Goal: Task Accomplishment & Management: Manage account settings

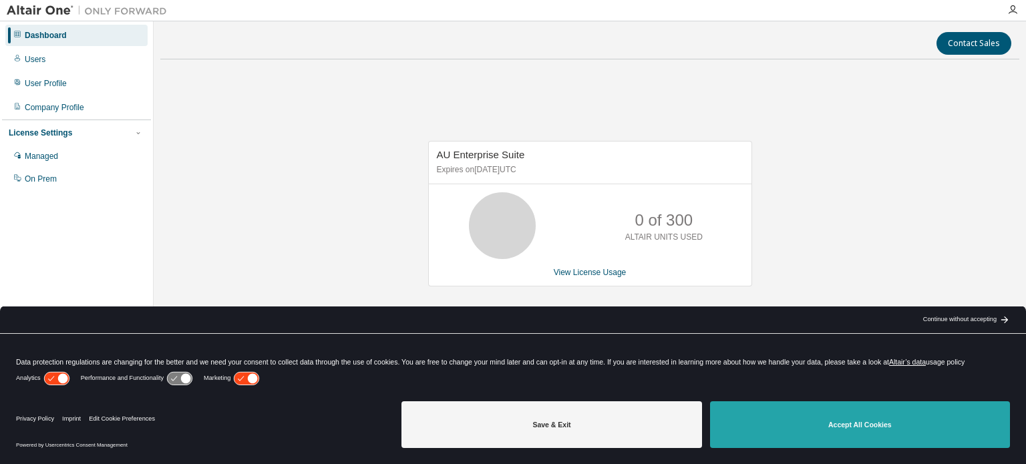
click at [861, 429] on button "Accept All Cookies" at bounding box center [860, 425] width 300 height 47
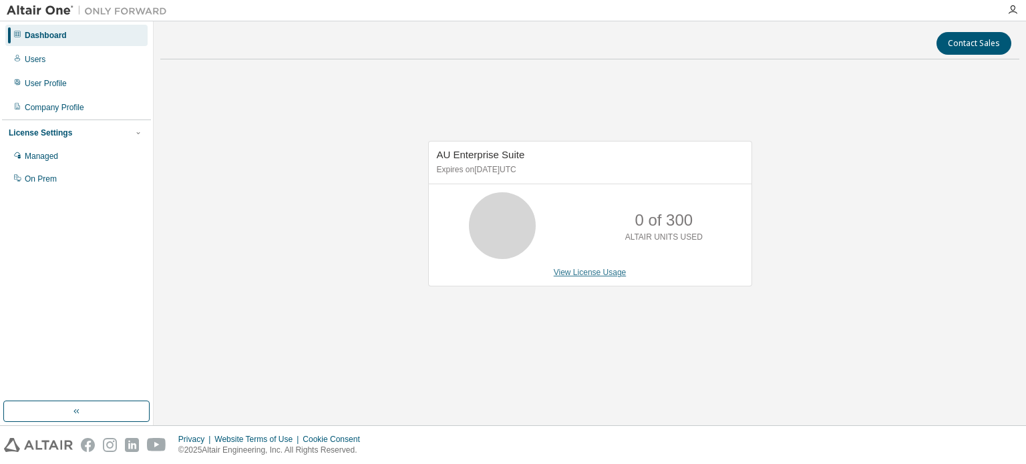
click at [601, 273] on link "View License Usage" at bounding box center [590, 272] width 73 height 9
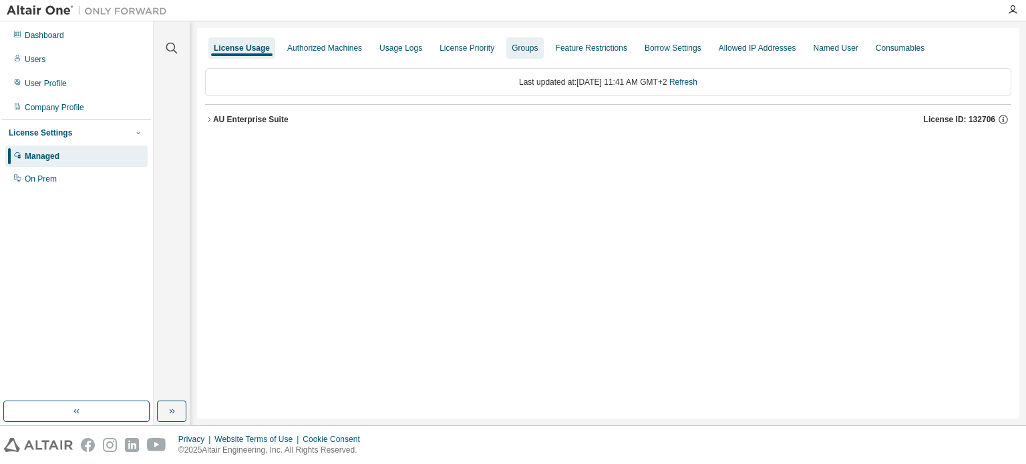
click at [512, 44] on div "Groups" at bounding box center [525, 48] width 26 height 11
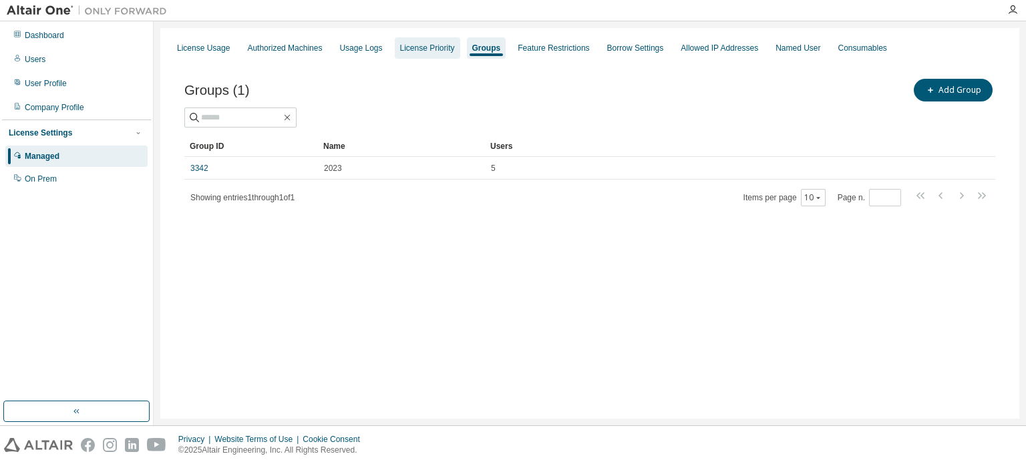
click at [438, 40] on div "License Priority" at bounding box center [427, 47] width 65 height 21
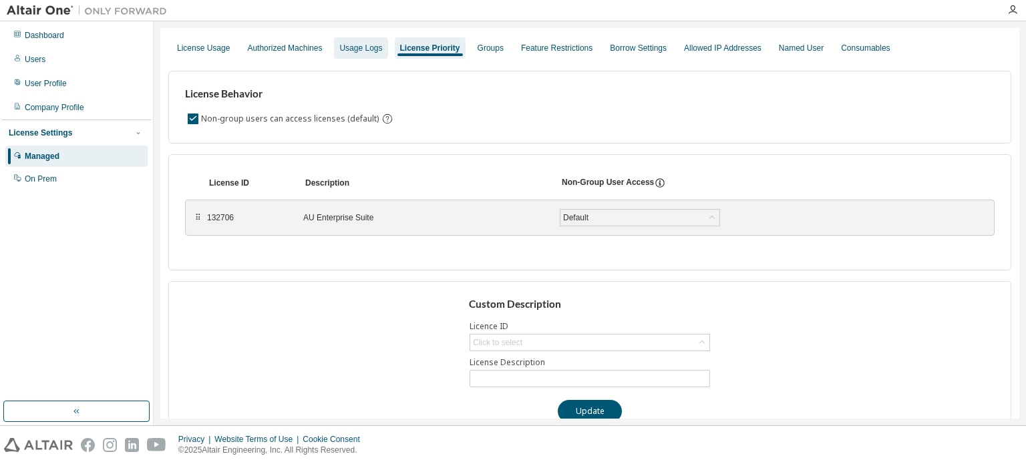
click at [368, 45] on div "Usage Logs" at bounding box center [360, 48] width 43 height 11
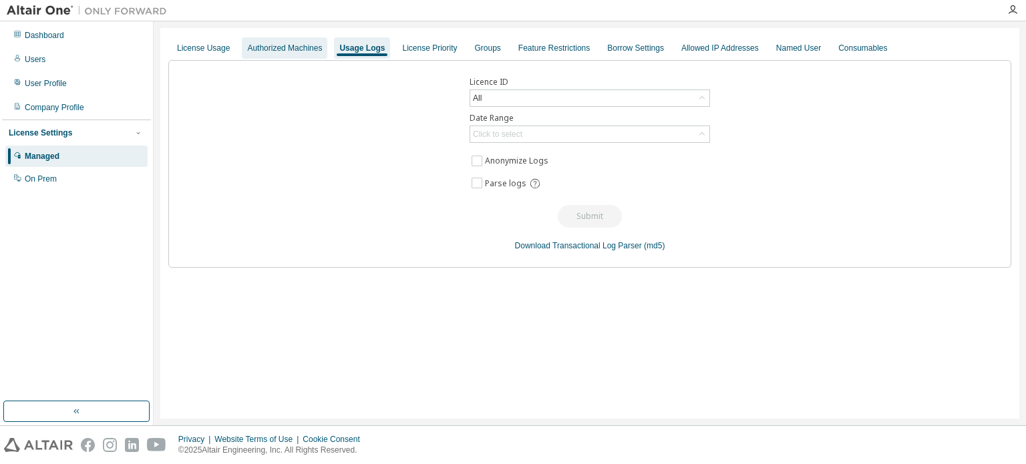
click at [309, 45] on div "Authorized Machines" at bounding box center [284, 48] width 75 height 11
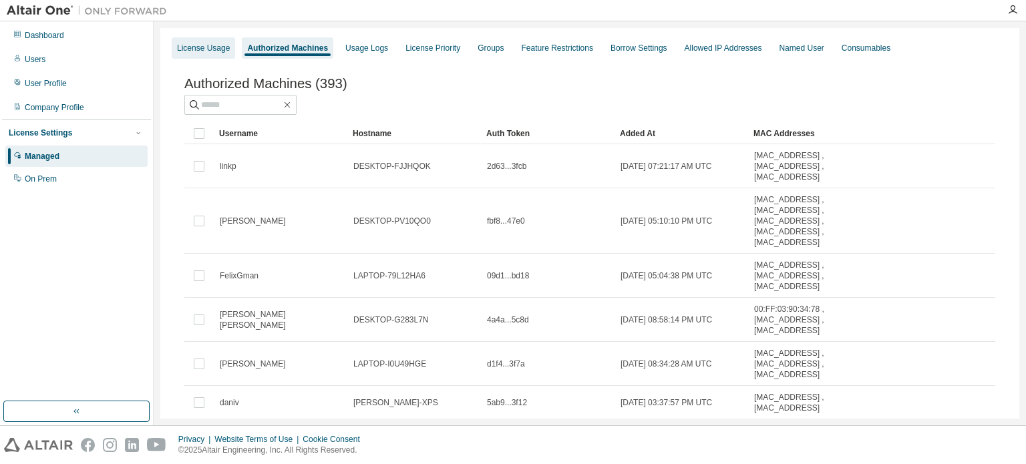
click at [192, 47] on div "License Usage" at bounding box center [203, 48] width 53 height 11
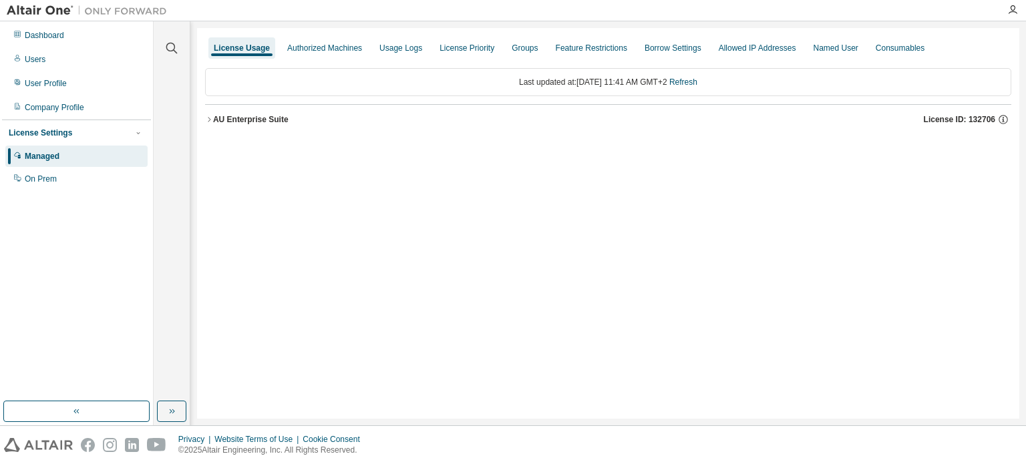
click at [221, 119] on div "AU Enterprise Suite" at bounding box center [251, 119] width 76 height 11
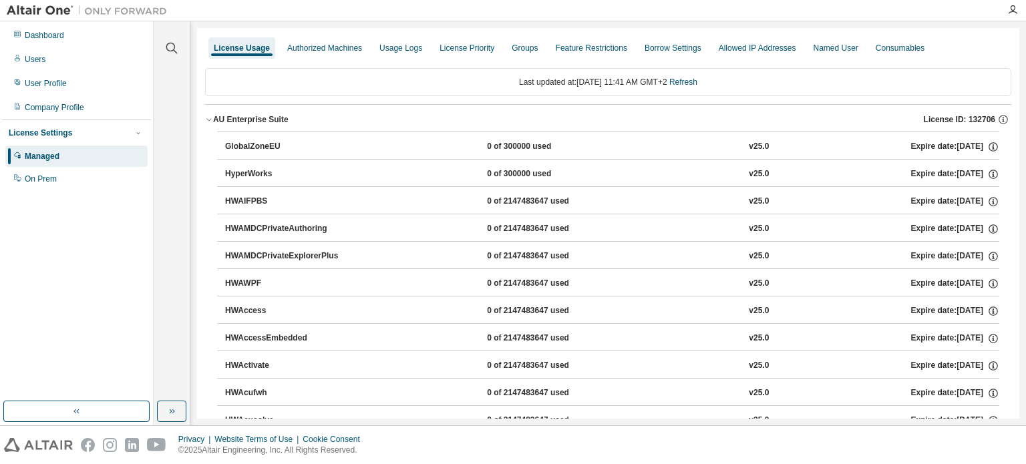
drag, startPoint x: 267, startPoint y: 170, endPoint x: 265, endPoint y: 19, distance: 151.0
click at [249, 122] on div "AU Enterprise Suite" at bounding box center [251, 119] width 76 height 11
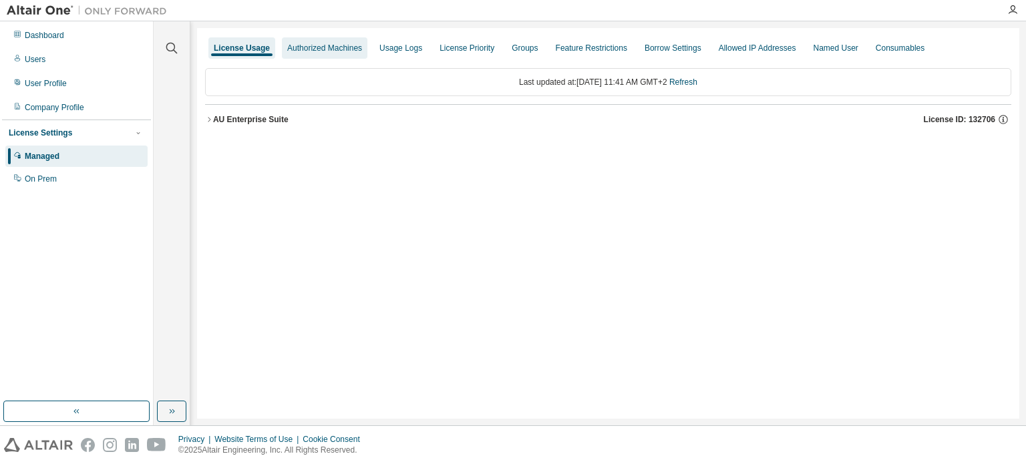
click at [314, 51] on div "Authorized Machines" at bounding box center [324, 48] width 75 height 11
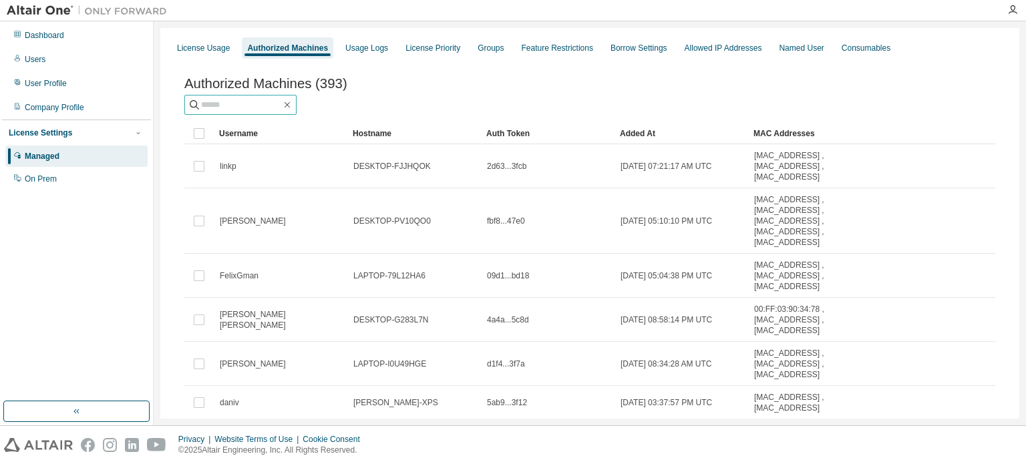
click at [249, 105] on input "text" at bounding box center [241, 104] width 80 height 13
type input "****"
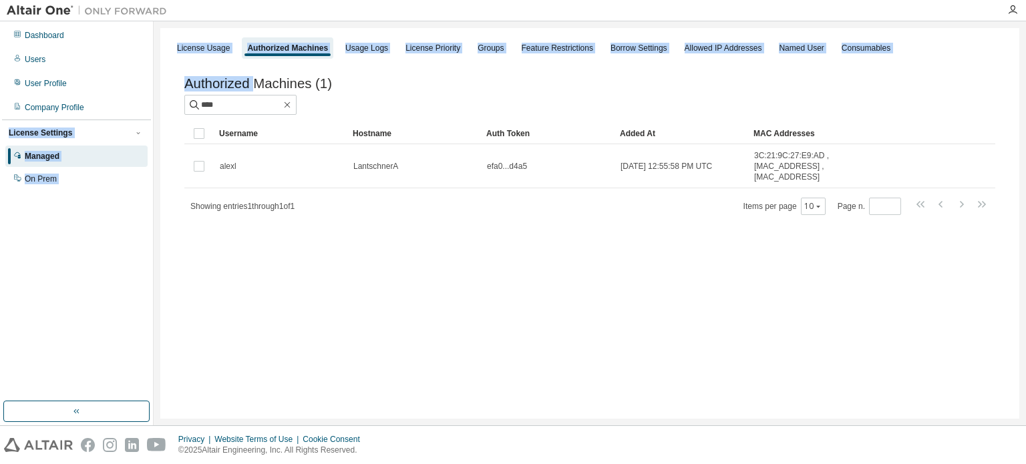
drag, startPoint x: 253, startPoint y: 94, endPoint x: 150, endPoint y: 114, distance: 105.5
click at [150, 114] on div "Dashboard Users User Profile Company Profile License Settings Managed On Prem L…" at bounding box center [513, 223] width 1026 height 404
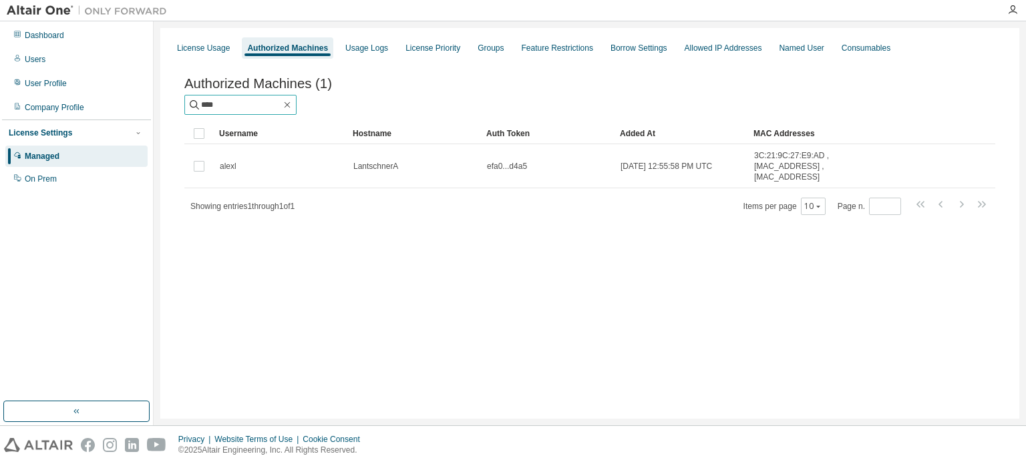
drag, startPoint x: 216, startPoint y: 112, endPoint x: 150, endPoint y: 111, distance: 66.2
click at [150, 111] on div "Dashboard Users User Profile Company Profile License Settings Managed On Prem L…" at bounding box center [513, 223] width 1026 height 404
click at [376, 90] on div "Authorized Machines (1)" at bounding box center [589, 83] width 811 height 15
click at [65, 58] on div "Users" at bounding box center [76, 59] width 142 height 21
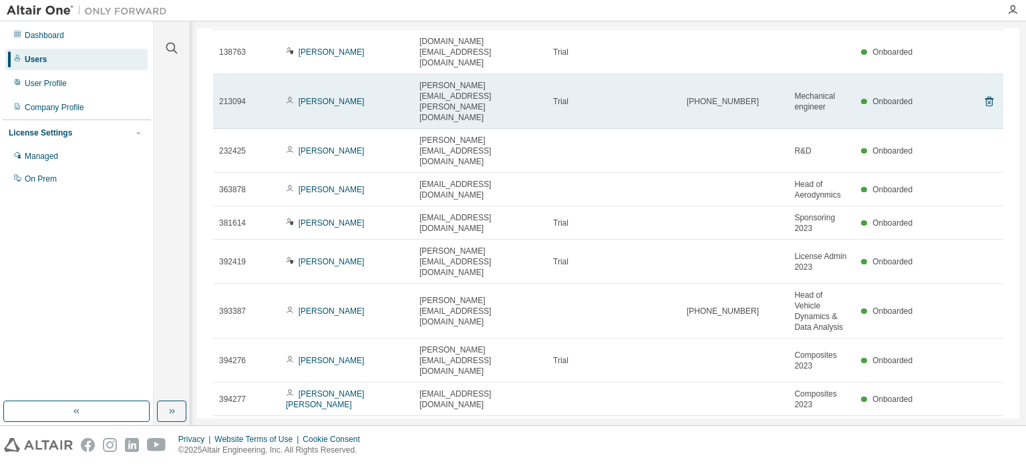
scroll to position [81, 0]
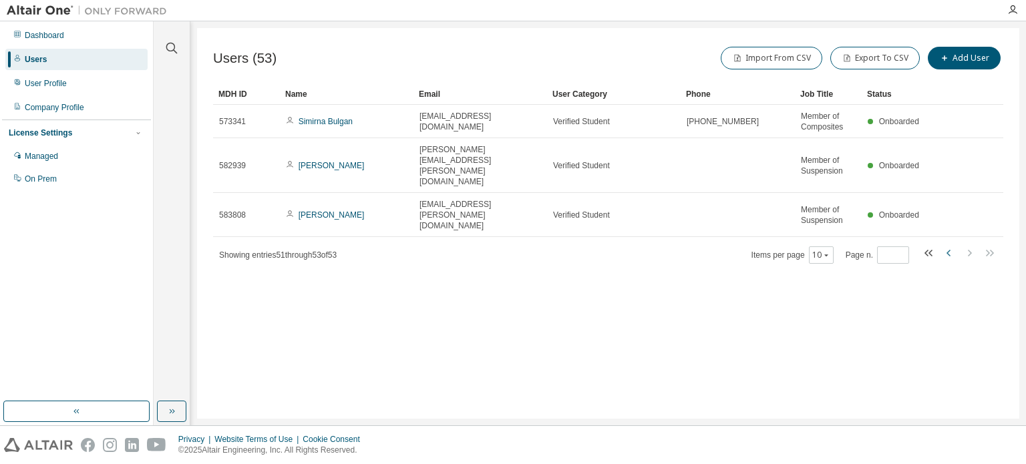
click at [950, 250] on icon "button" at bounding box center [949, 253] width 4 height 7
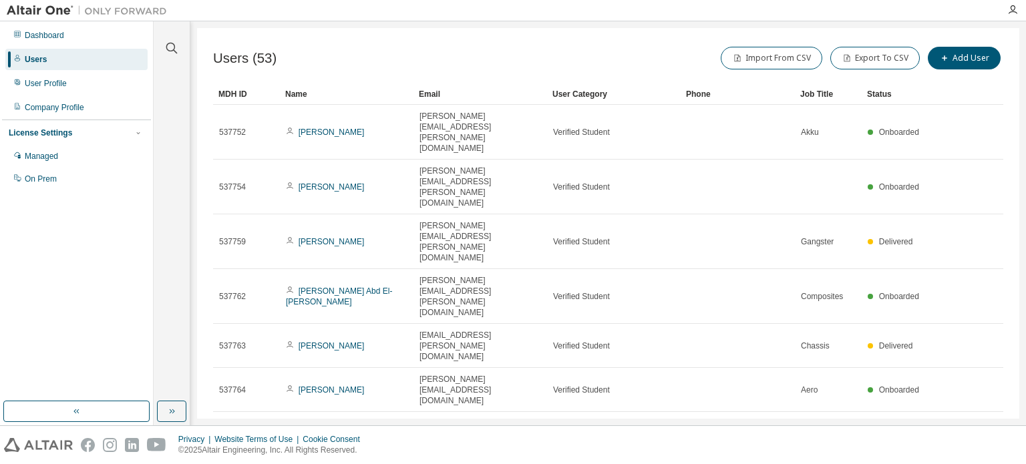
type input "*"
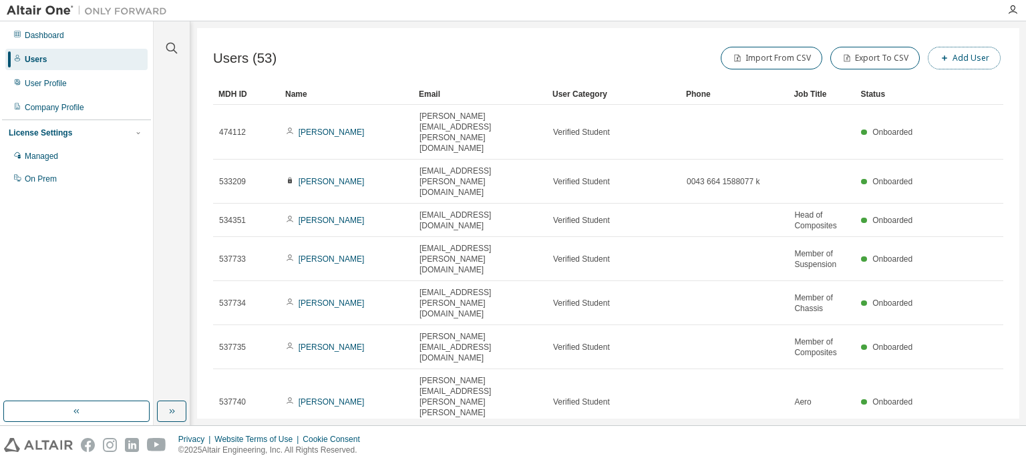
click at [947, 58] on button "Add User" at bounding box center [964, 58] width 73 height 23
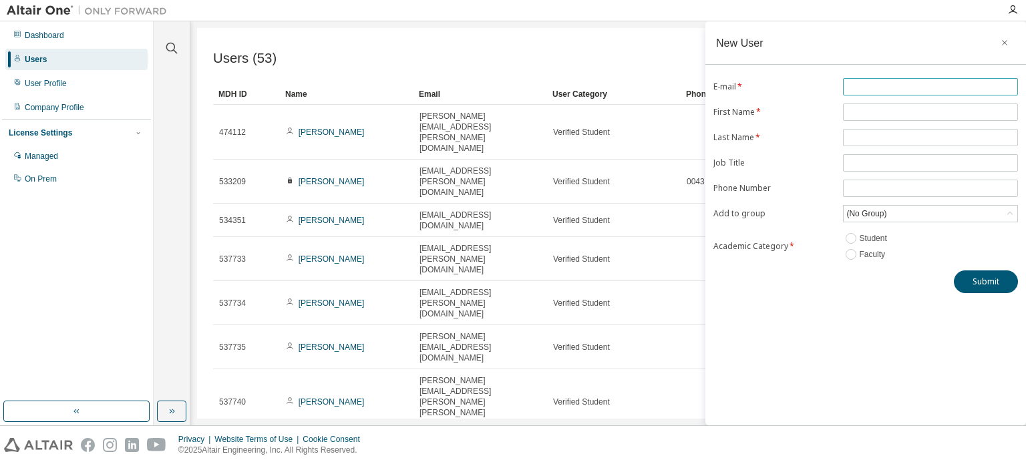
click at [857, 82] on input "text" at bounding box center [931, 87] width 168 height 11
drag, startPoint x: 867, startPoint y: 90, endPoint x: 812, endPoint y: 88, distance: 55.5
click at [812, 88] on form "E-mail * **** First Name * Last Name * Job Title Phone Number Add to group (No …" at bounding box center [866, 170] width 305 height 184
paste input "**********"
type input "**********"
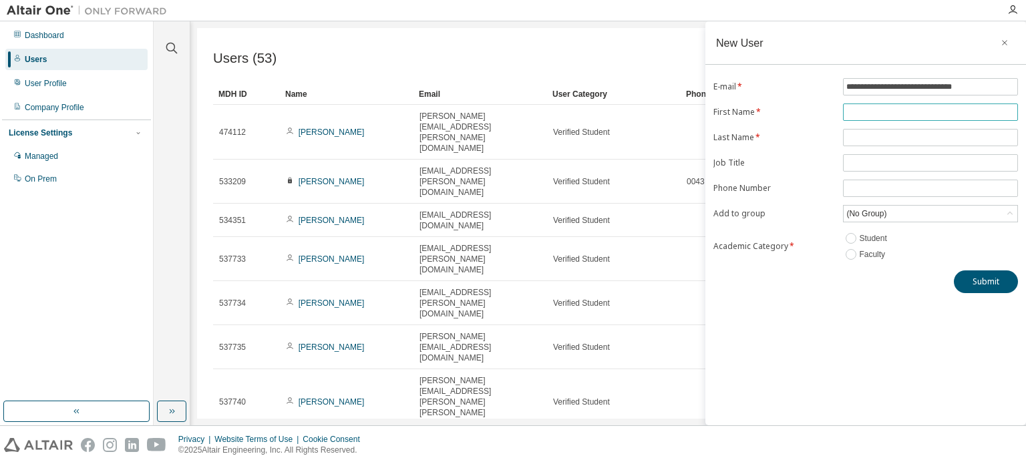
click at [875, 113] on input "text" at bounding box center [931, 112] width 168 height 11
type input "******"
type input "*****"
type input "**********"
click at [885, 211] on div "(No Group)" at bounding box center [867, 213] width 44 height 15
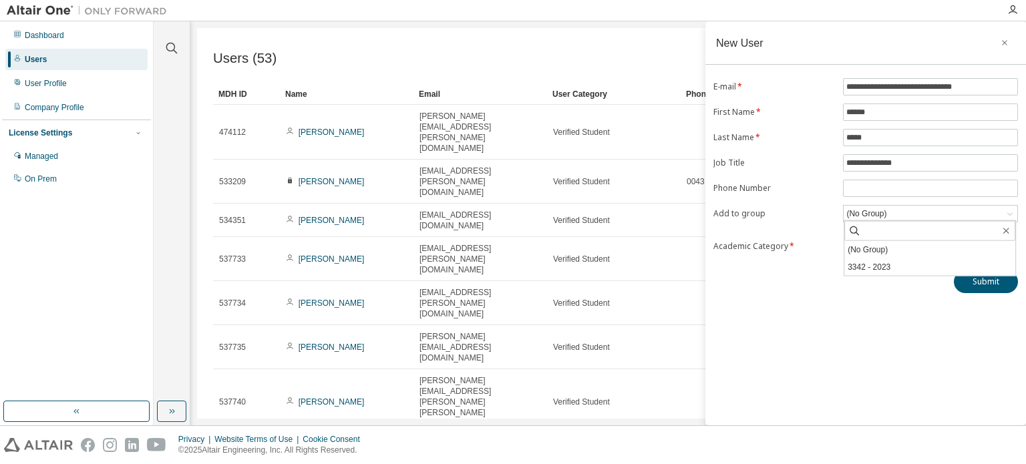
click at [841, 295] on div "**********" at bounding box center [866, 223] width 321 height 404
drag, startPoint x: 654, startPoint y: 62, endPoint x: 618, endPoint y: 74, distance: 38.0
click at [618, 74] on div "Users (53) Import From CSV Export To CSV Add User" at bounding box center [608, 59] width 790 height 31
click at [1004, 38] on icon "button" at bounding box center [1004, 42] width 9 height 11
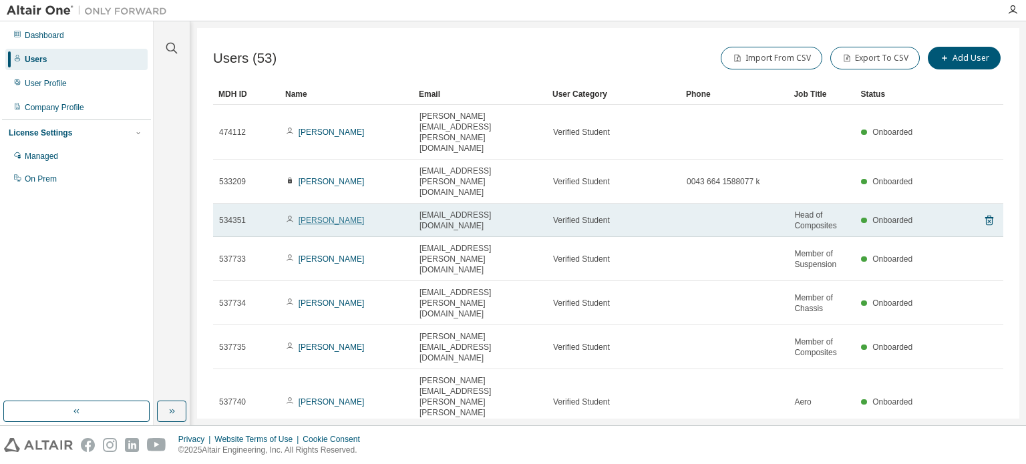
click at [329, 216] on link "Sina Wurglics" at bounding box center [332, 220] width 66 height 9
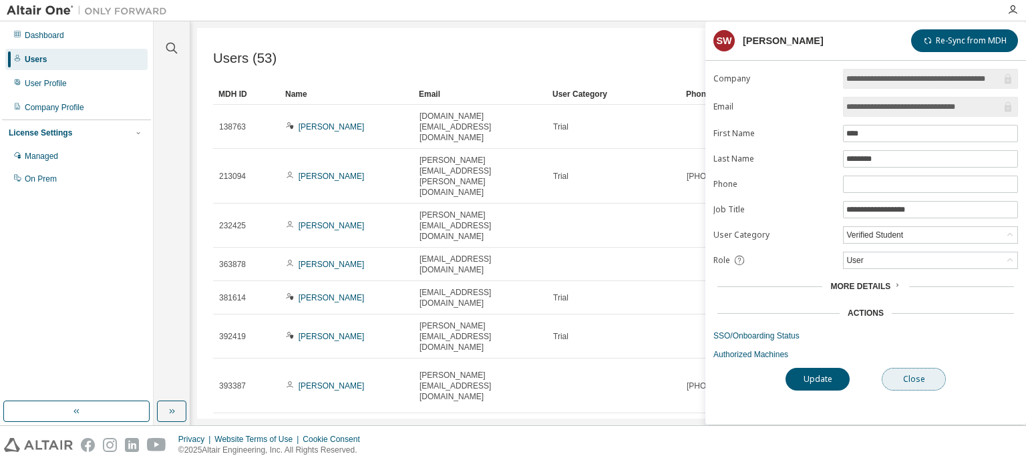
click at [930, 382] on button "Close" at bounding box center [914, 379] width 64 height 23
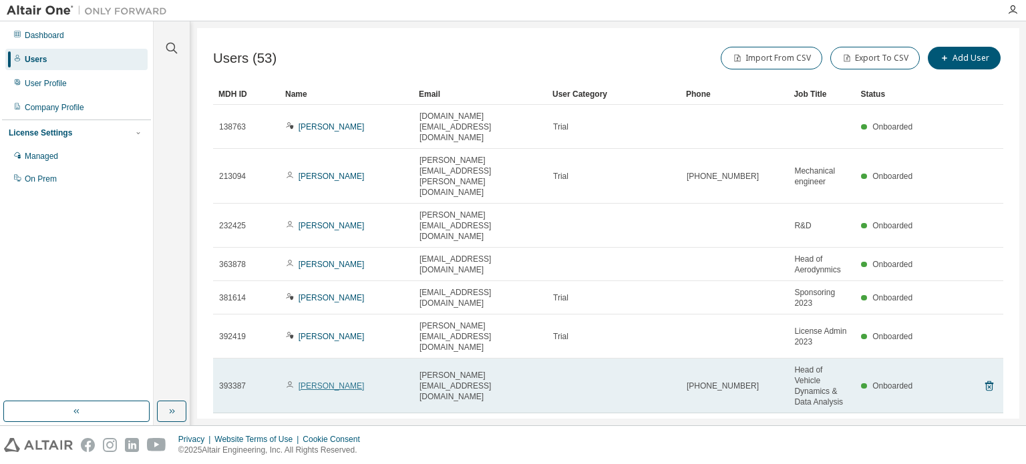
click at [318, 382] on link "Kevin Sidak" at bounding box center [332, 386] width 66 height 9
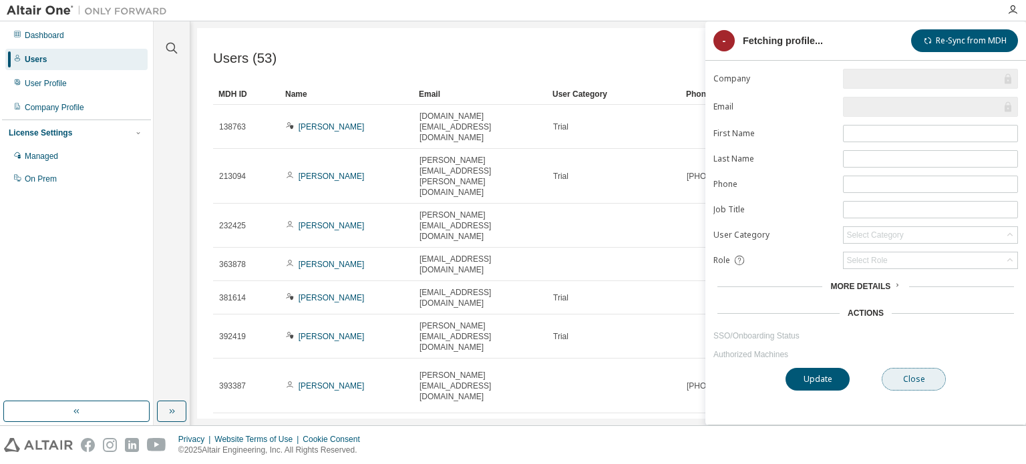
click at [909, 387] on button "Close" at bounding box center [914, 379] width 64 height 23
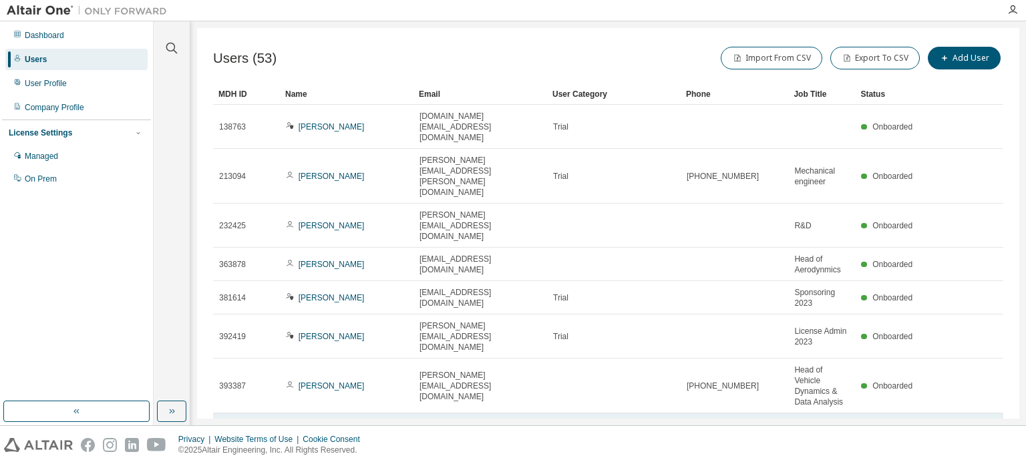
click at [312, 431] on link "Markus Zahlner" at bounding box center [332, 435] width 66 height 9
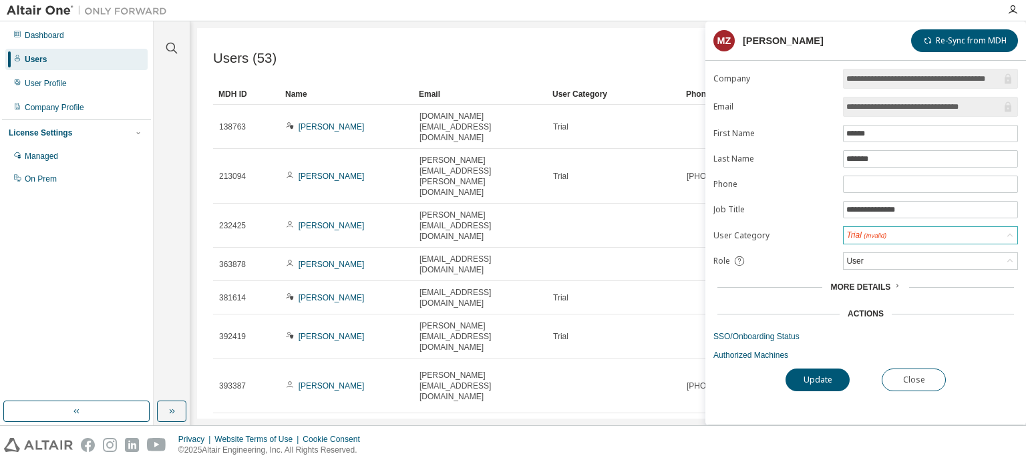
click at [885, 234] on span "(Invalid)" at bounding box center [875, 235] width 23 height 7
click at [821, 233] on label "User Category" at bounding box center [775, 236] width 122 height 11
click at [915, 376] on button "Close" at bounding box center [914, 380] width 64 height 23
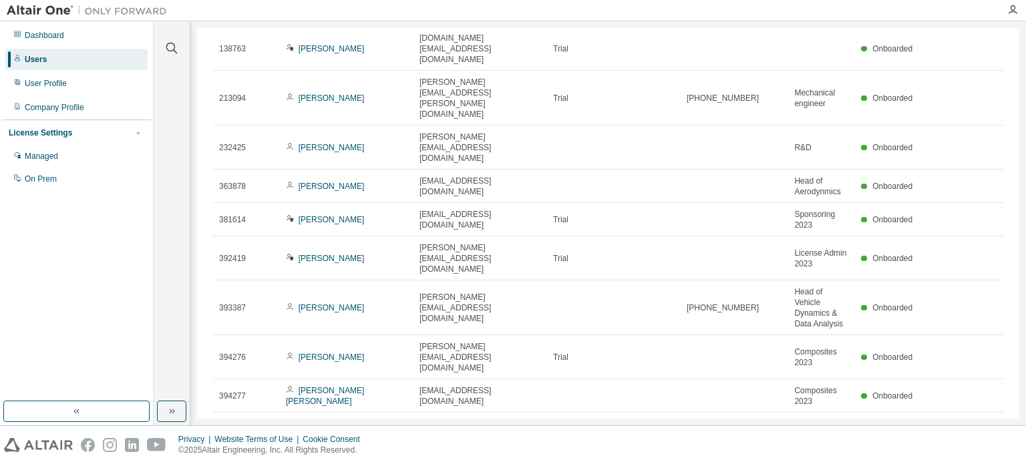
scroll to position [81, 0]
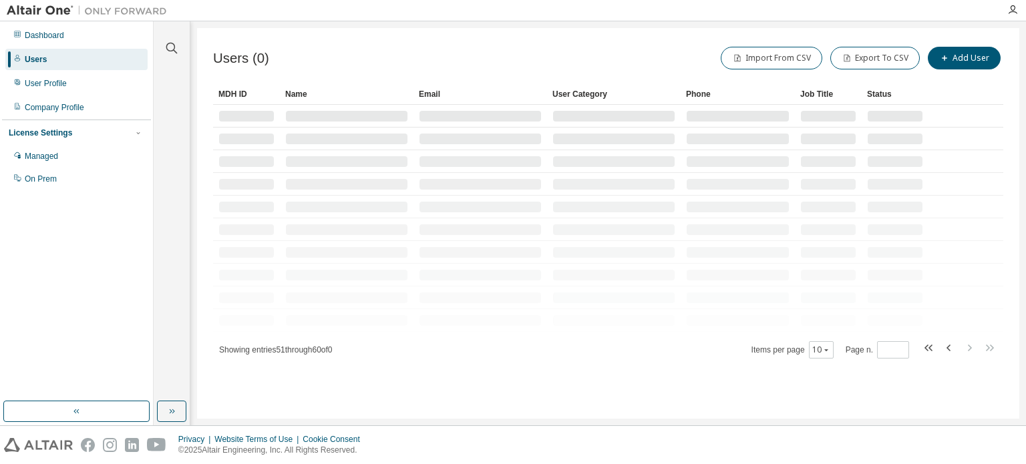
scroll to position [0, 0]
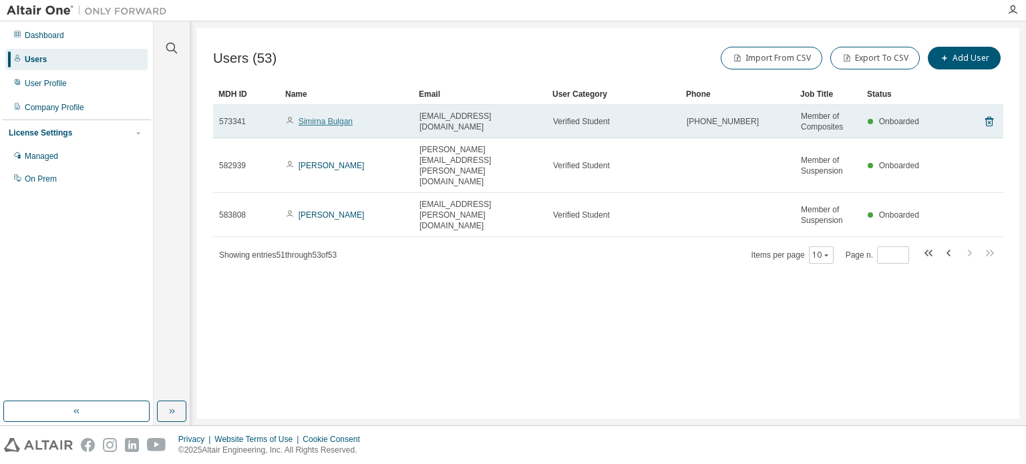
click at [333, 118] on link "Simirna Bulgan" at bounding box center [326, 121] width 54 height 9
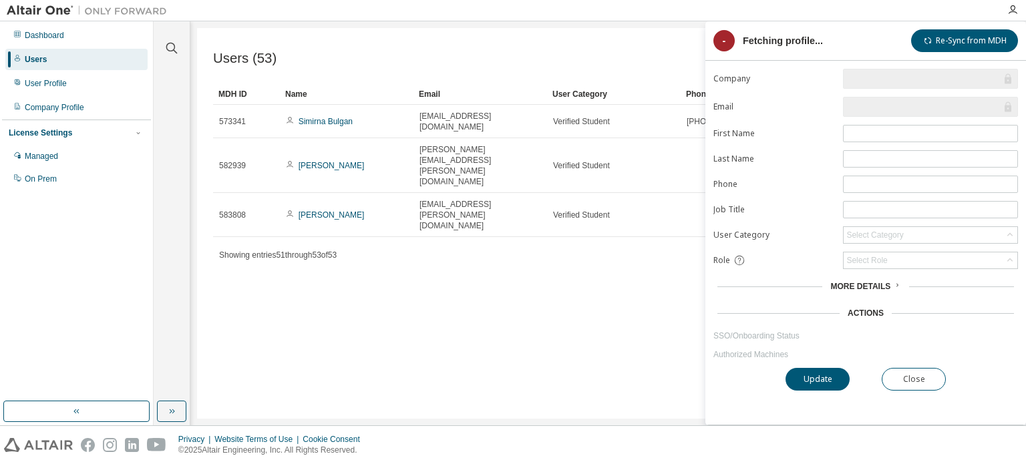
type input "*"
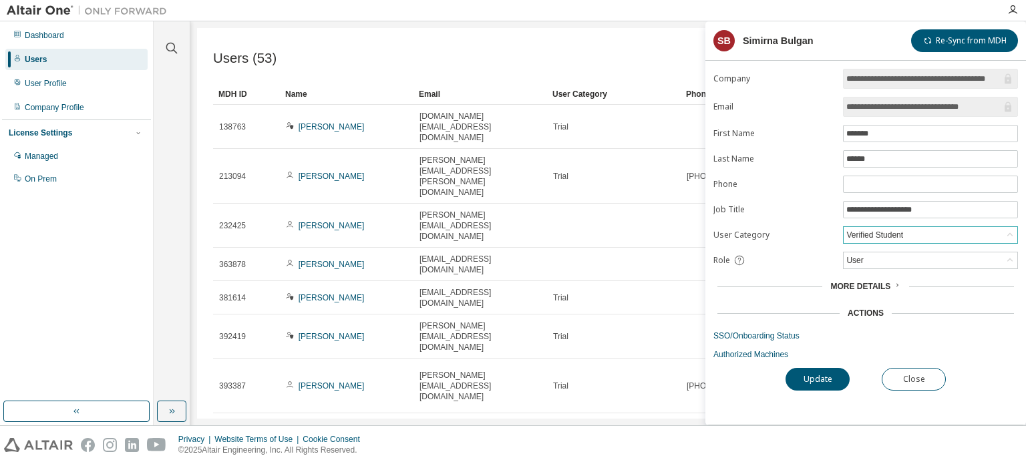
click at [925, 235] on div "Verified Student" at bounding box center [931, 235] width 174 height 16
click at [583, 45] on div "Users (53) Import From CSV Export To CSV Add User" at bounding box center [608, 58] width 790 height 28
click at [902, 384] on button "Close" at bounding box center [914, 379] width 64 height 23
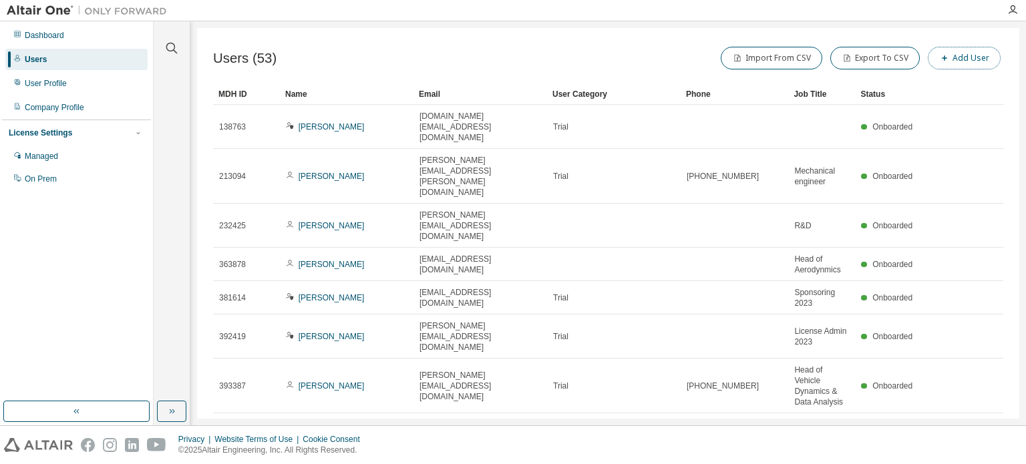
click at [952, 60] on button "Add User" at bounding box center [964, 58] width 73 height 23
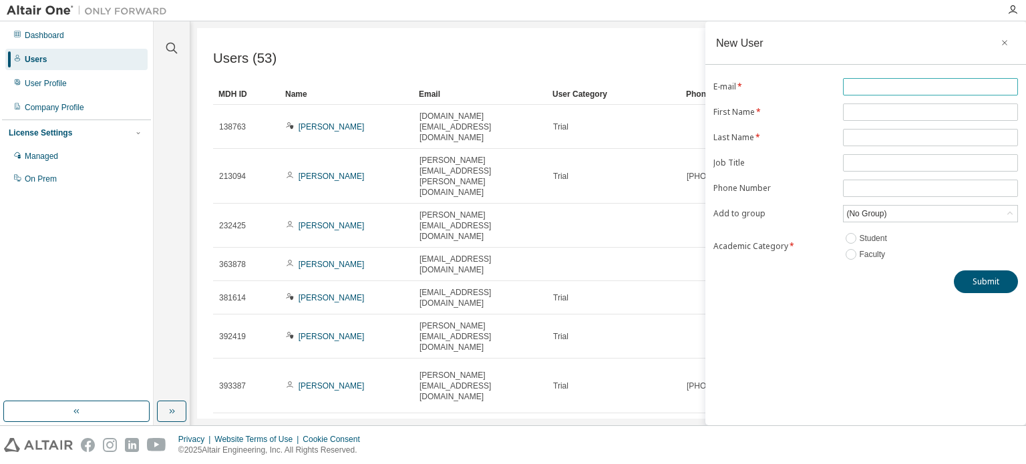
click at [887, 90] on input "text" at bounding box center [931, 87] width 168 height 11
paste input "**********"
type input "**********"
type input "******"
type input "*****"
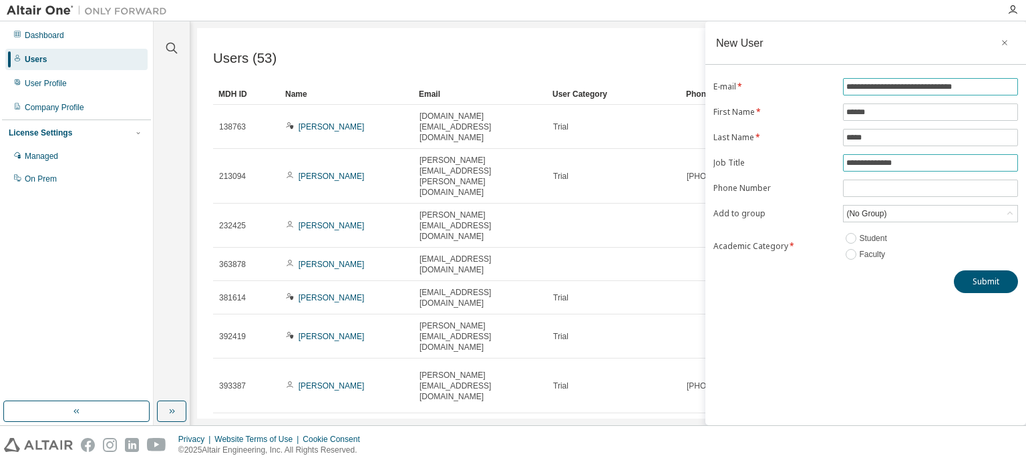
type input "**********"
click at [893, 208] on div "(No Group)" at bounding box center [931, 214] width 174 height 16
click at [855, 288] on div "Submit" at bounding box center [866, 282] width 305 height 23
click at [978, 277] on button "Submit" at bounding box center [986, 282] width 64 height 23
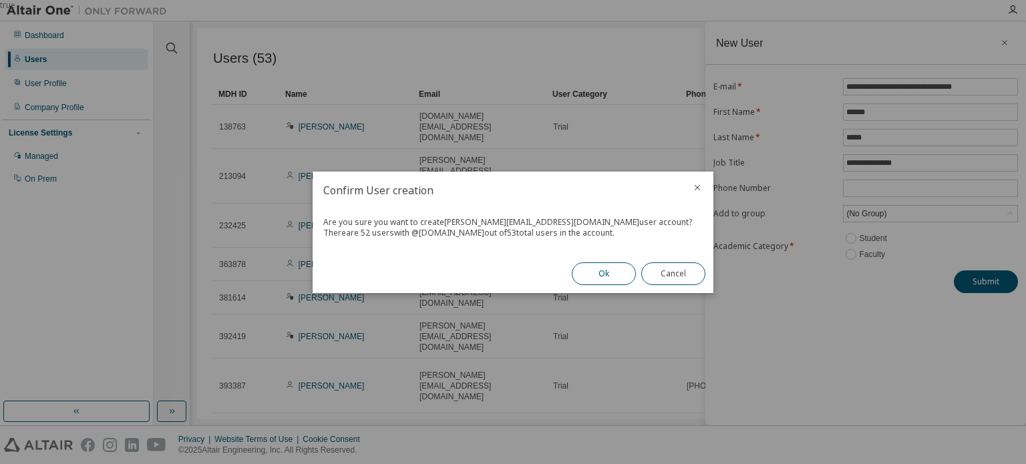
click at [592, 268] on button "Ok" at bounding box center [604, 274] width 64 height 23
click at [664, 280] on button "Close" at bounding box center [673, 274] width 64 height 23
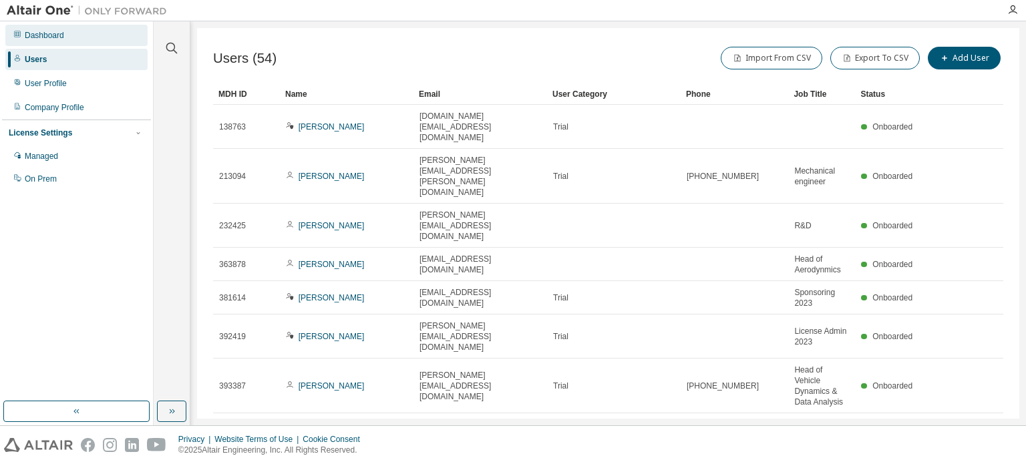
click at [97, 42] on div "Dashboard" at bounding box center [76, 35] width 142 height 21
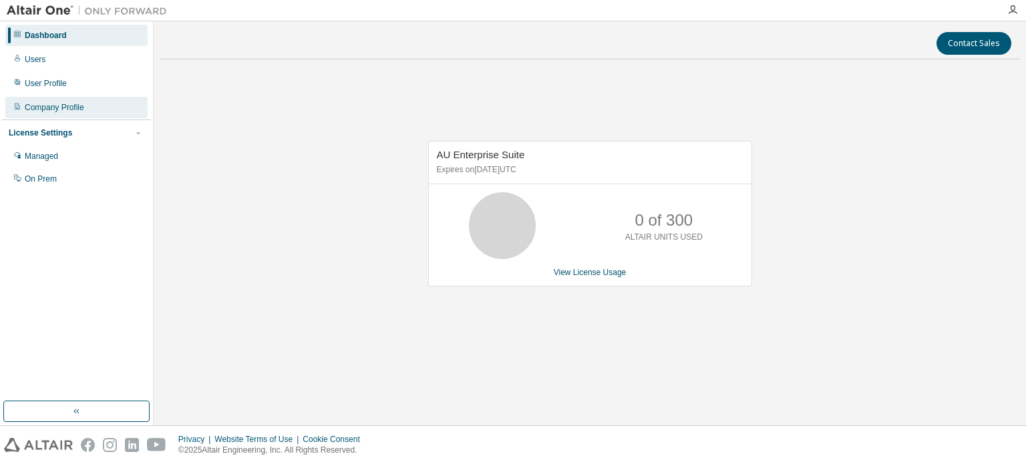
click at [83, 100] on div "Company Profile" at bounding box center [76, 107] width 142 height 21
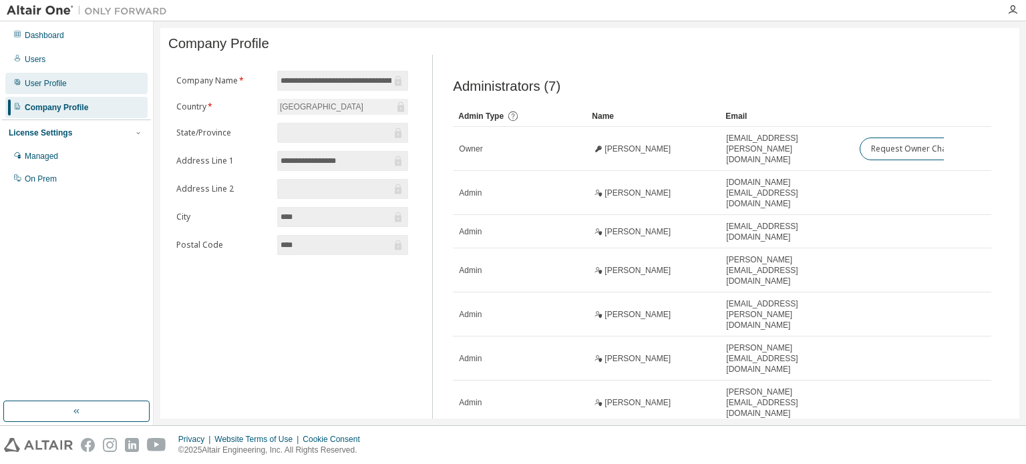
click at [61, 86] on div "User Profile" at bounding box center [46, 83] width 42 height 11
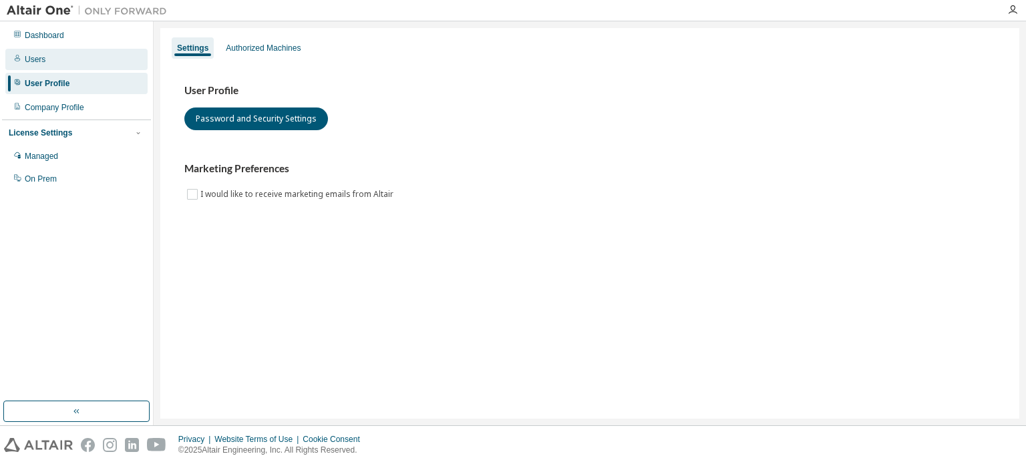
click at [60, 49] on div "Users" at bounding box center [76, 59] width 142 height 21
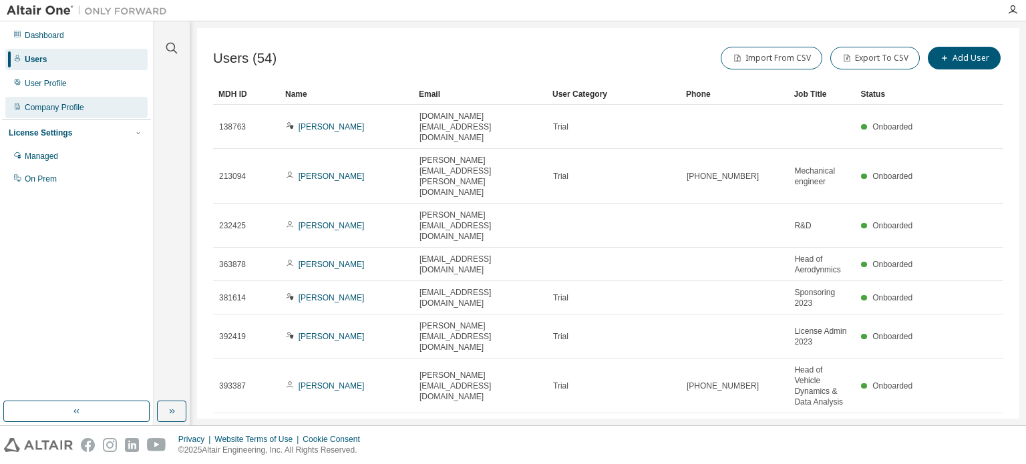
click at [72, 112] on div "Company Profile" at bounding box center [54, 107] width 59 height 11
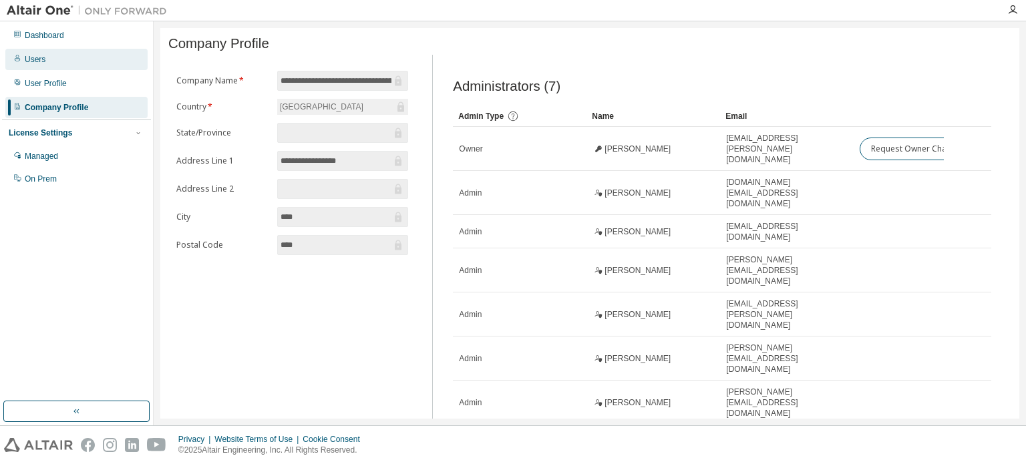
click at [48, 56] on div "Users" at bounding box center [76, 59] width 142 height 21
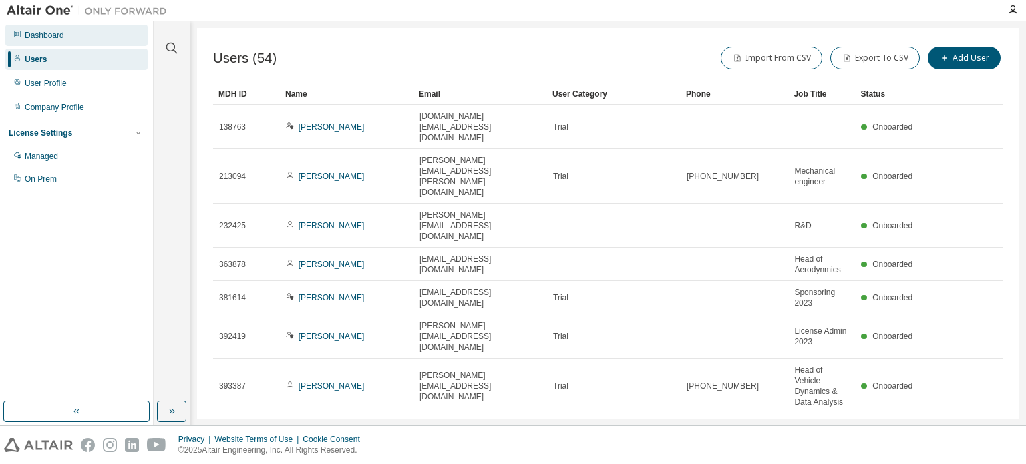
click at [75, 33] on div "Dashboard" at bounding box center [76, 35] width 142 height 21
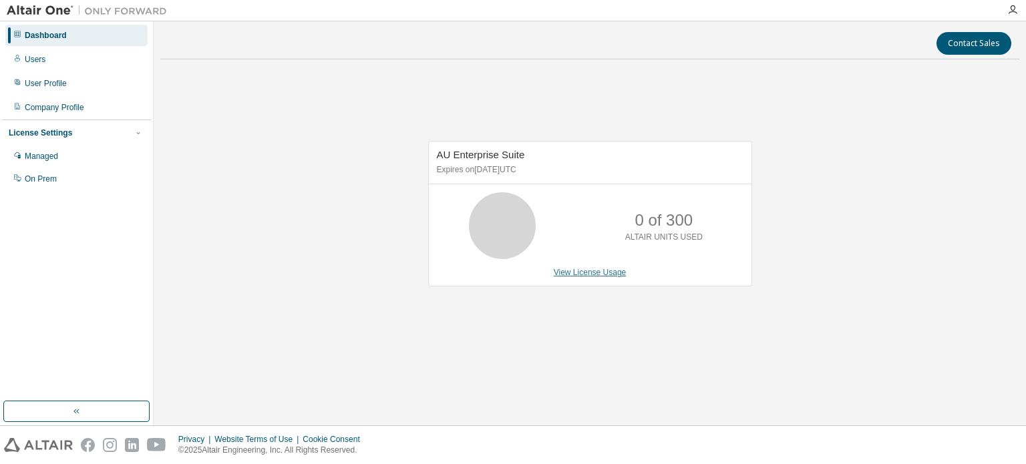
click at [580, 268] on link "View License Usage" at bounding box center [590, 272] width 73 height 9
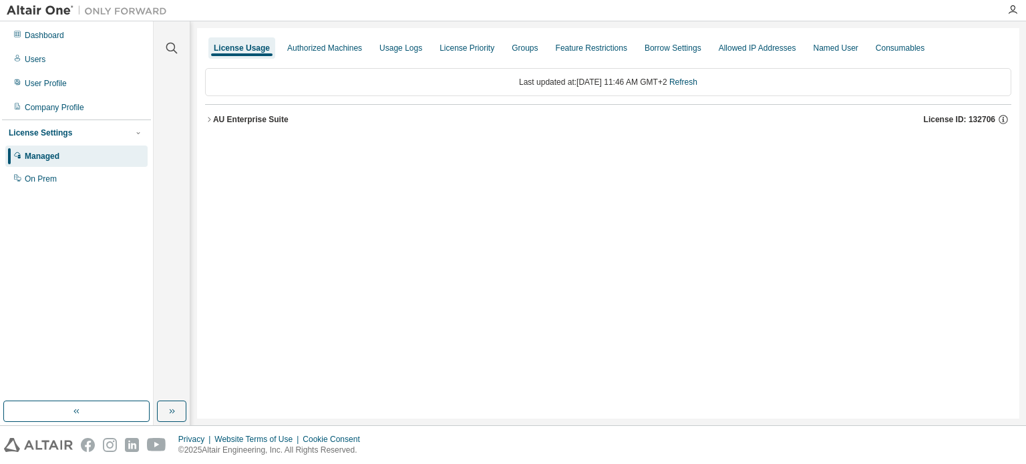
click at [280, 122] on div "AU Enterprise Suite" at bounding box center [251, 119] width 76 height 11
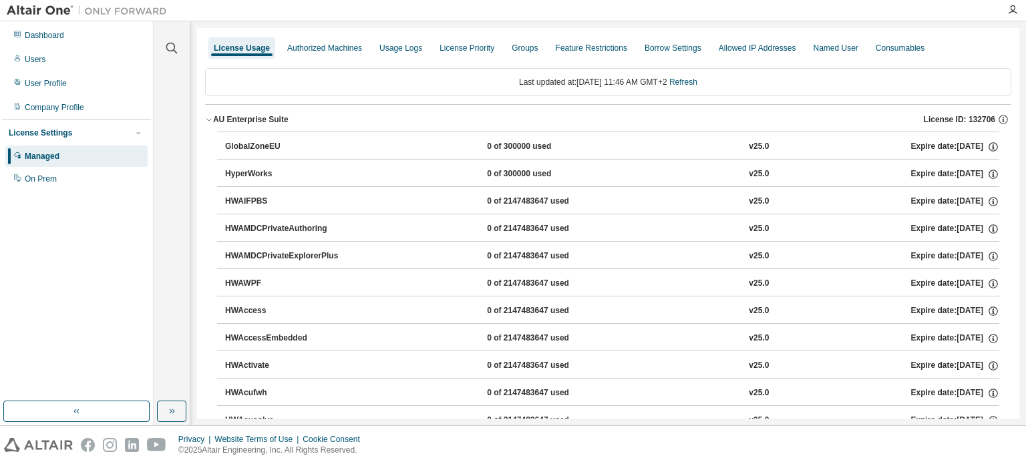
drag, startPoint x: 384, startPoint y: 208, endPoint x: 377, endPoint y: 84, distance: 124.5
click at [321, 43] on div "Authorized Machines" at bounding box center [324, 48] width 75 height 11
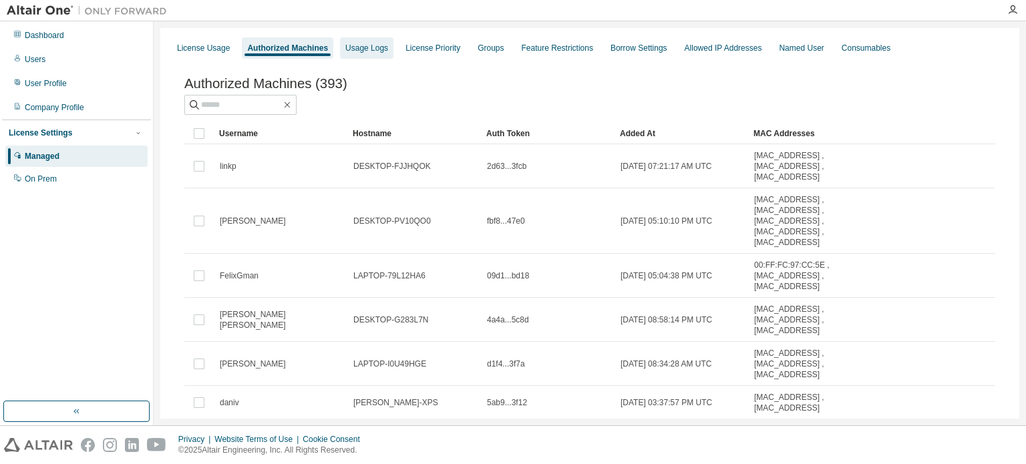
click at [359, 45] on div "Usage Logs" at bounding box center [366, 48] width 43 height 11
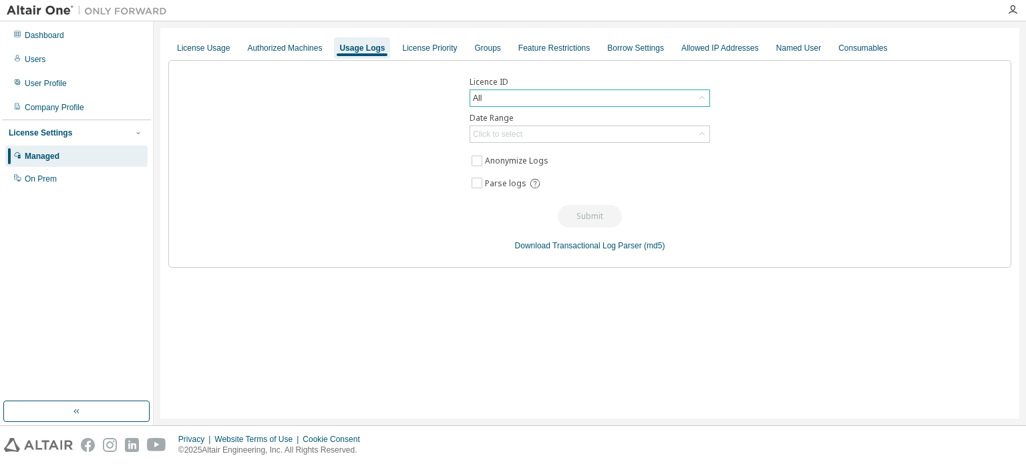
click at [498, 90] on div "All" at bounding box center [589, 98] width 239 height 16
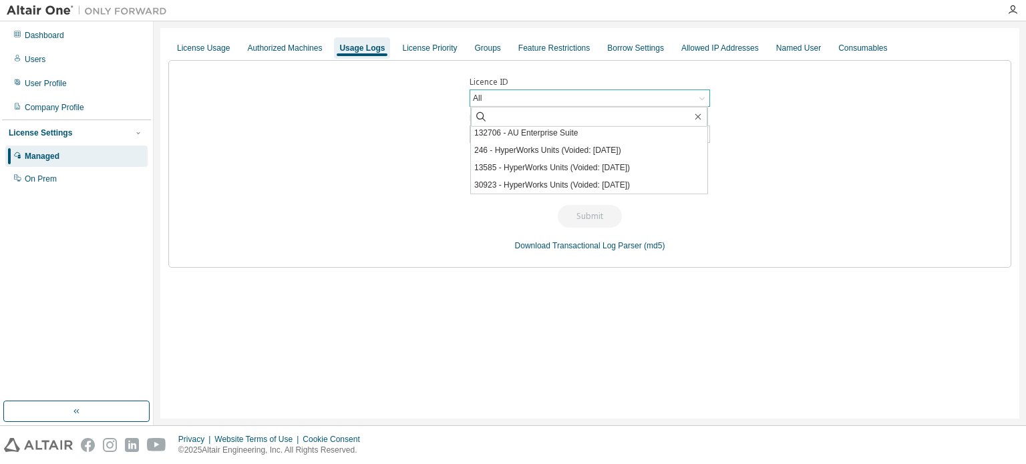
scroll to position [134, 0]
click at [408, 150] on div "Licence ID All All 109355 - AU Enterprise Suite (Expired) 109236 - AU Enterpris…" at bounding box center [589, 164] width 843 height 208
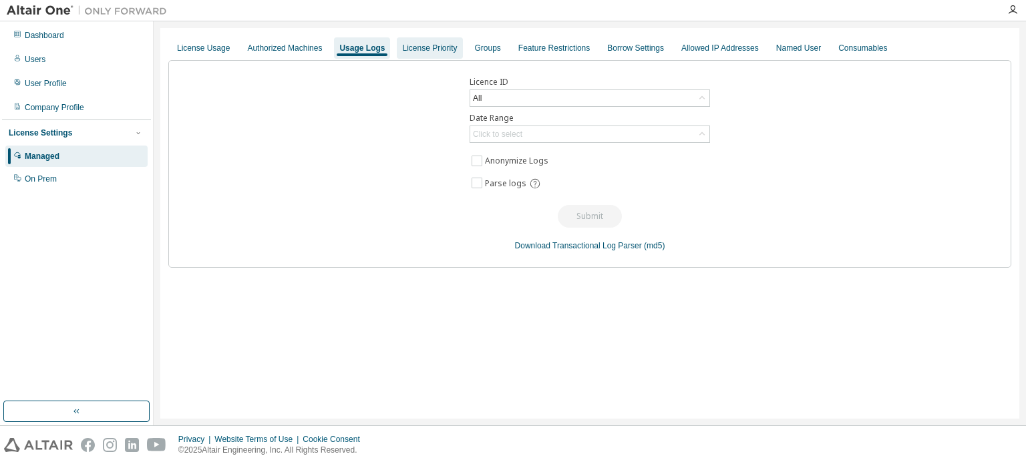
click at [432, 50] on div "License Priority" at bounding box center [429, 48] width 55 height 11
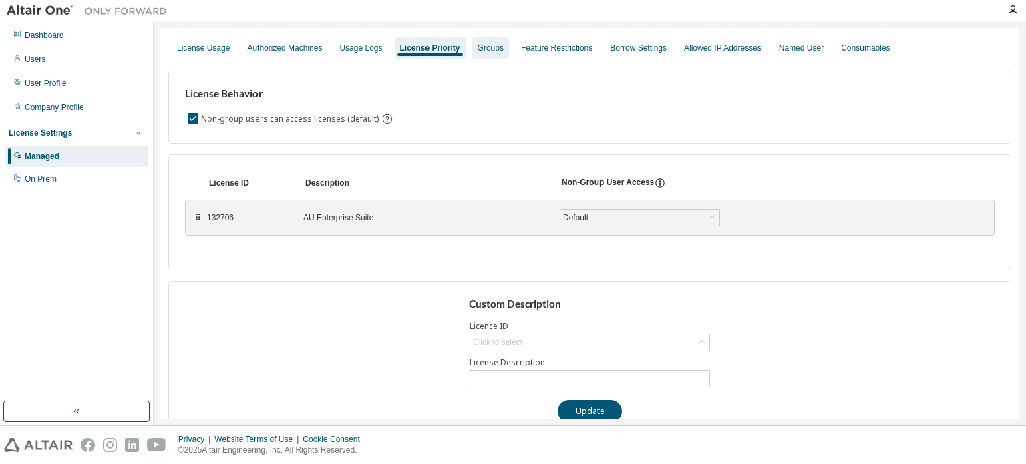
click at [478, 48] on div "Groups" at bounding box center [491, 48] width 26 height 11
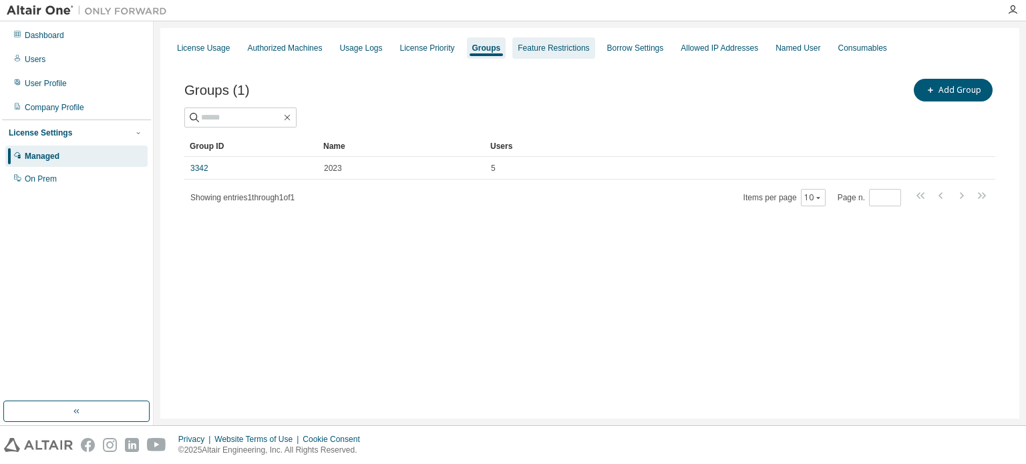
click at [543, 47] on div "Feature Restrictions" at bounding box center [553, 48] width 71 height 11
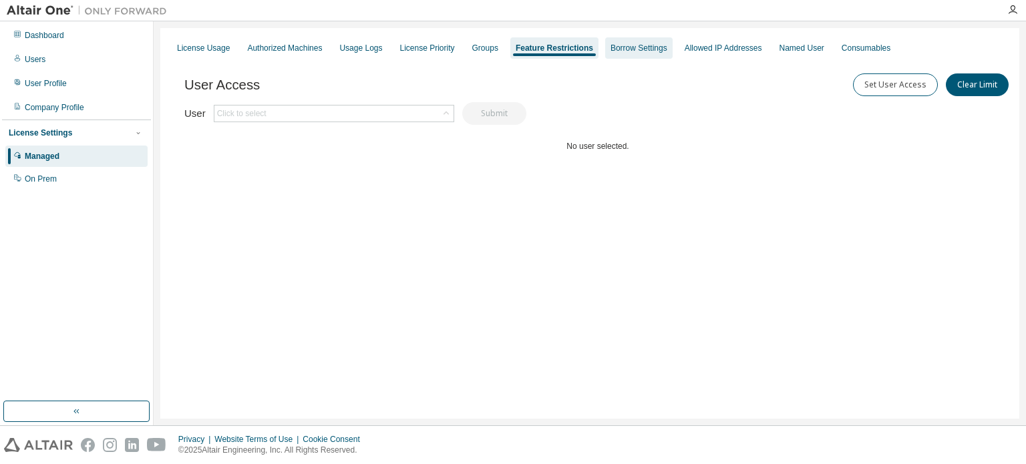
click at [620, 46] on div "Borrow Settings" at bounding box center [639, 48] width 57 height 11
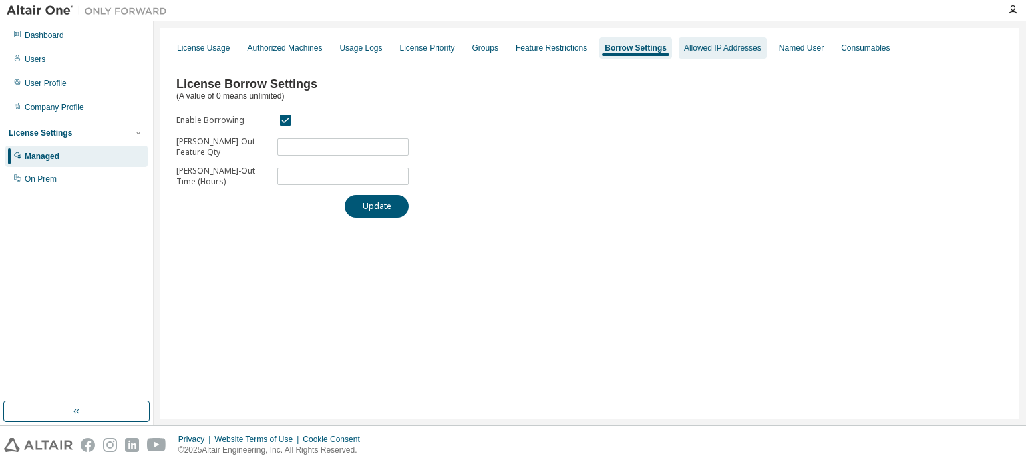
click at [690, 43] on div "Allowed IP Addresses" at bounding box center [723, 48] width 78 height 11
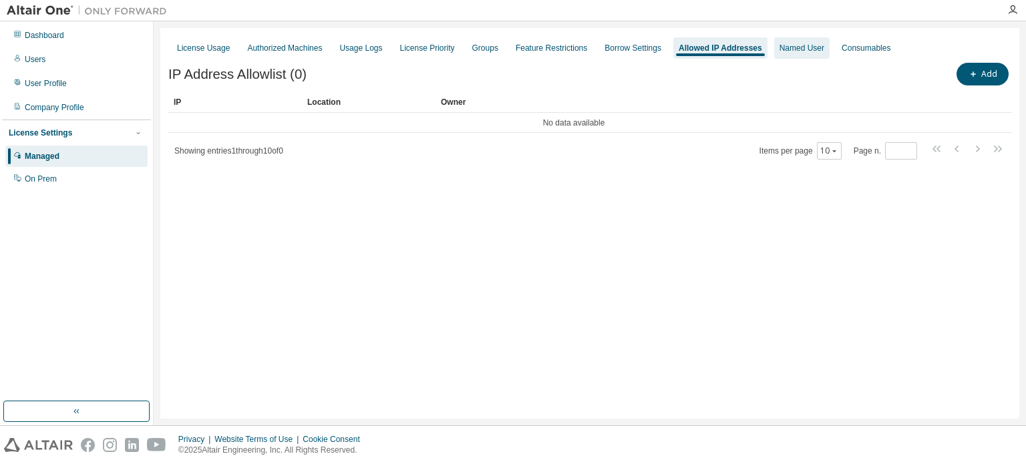
click at [780, 53] on div "Named User" at bounding box center [802, 48] width 45 height 11
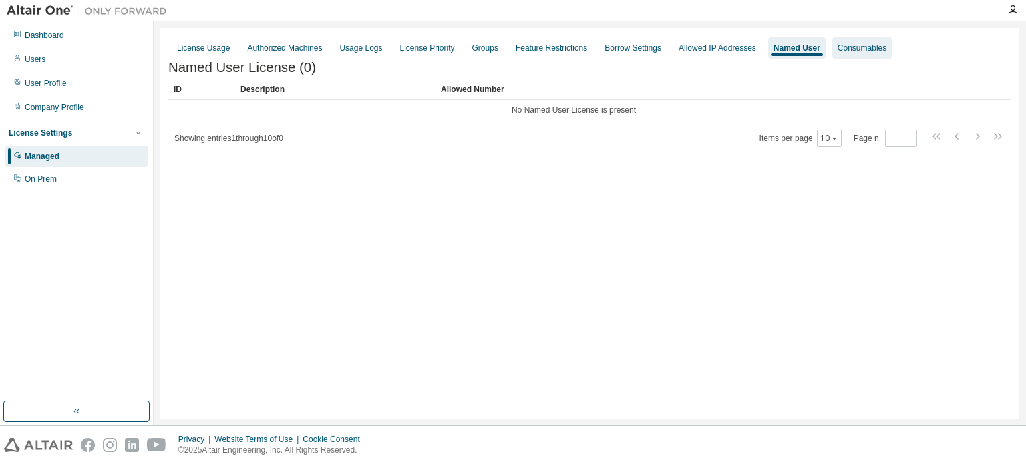
click at [838, 45] on div "Consumables" at bounding box center [862, 48] width 49 height 11
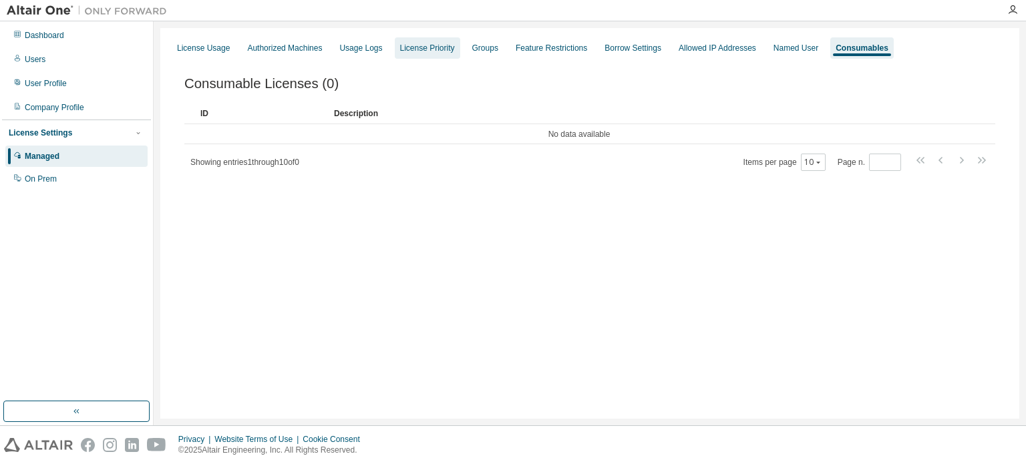
click at [401, 50] on div "License Priority" at bounding box center [427, 48] width 55 height 11
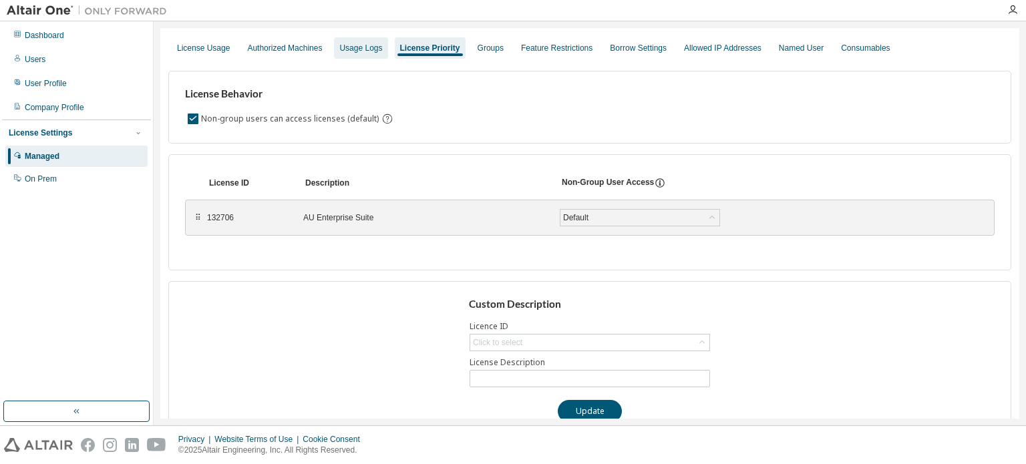
click at [363, 49] on div "Usage Logs" at bounding box center [360, 48] width 43 height 11
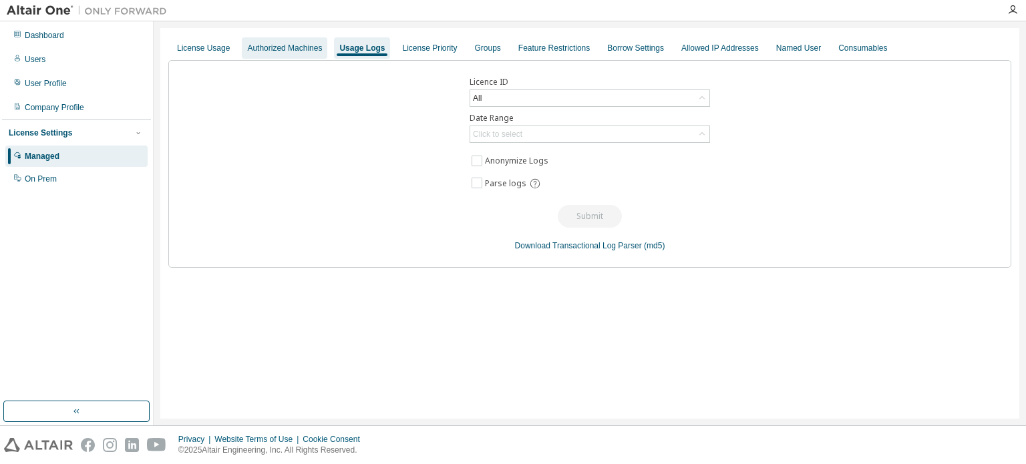
click at [308, 46] on div "Authorized Machines" at bounding box center [284, 48] width 75 height 11
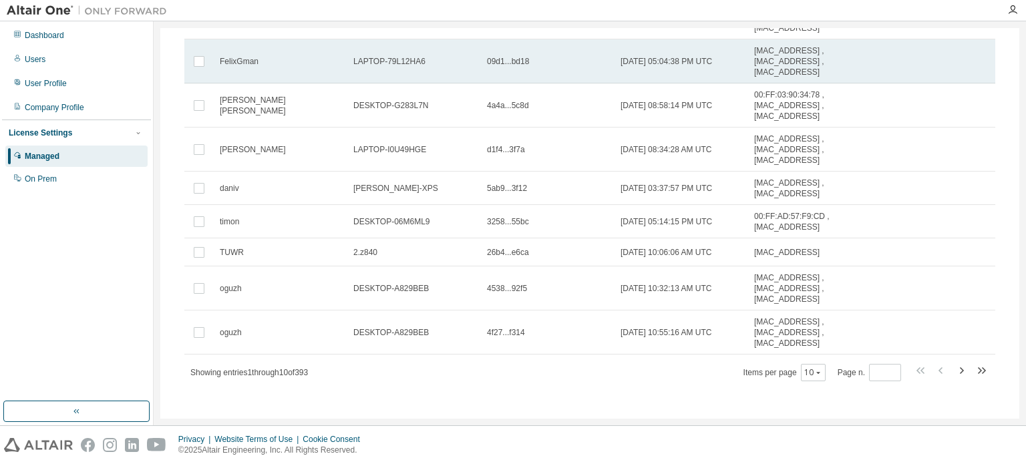
scroll to position [222, 0]
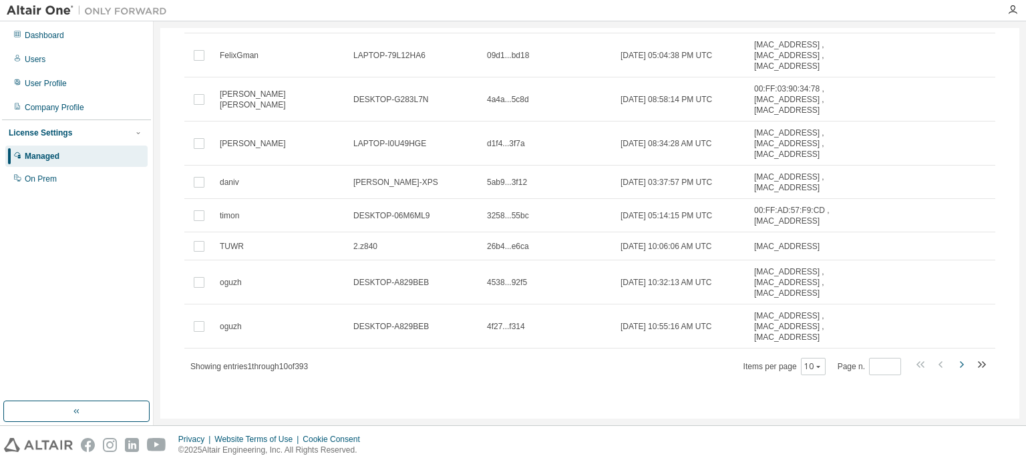
click at [954, 365] on icon "button" at bounding box center [962, 365] width 16 height 16
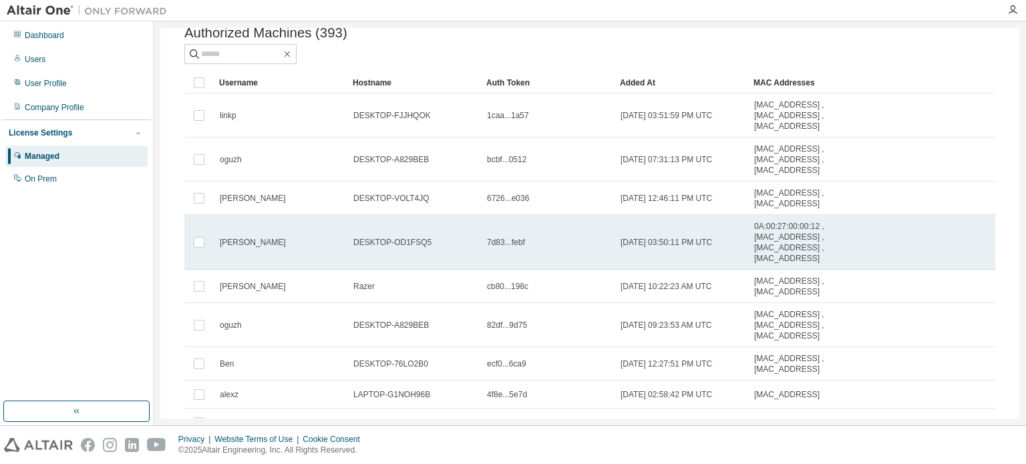
scroll to position [184, 0]
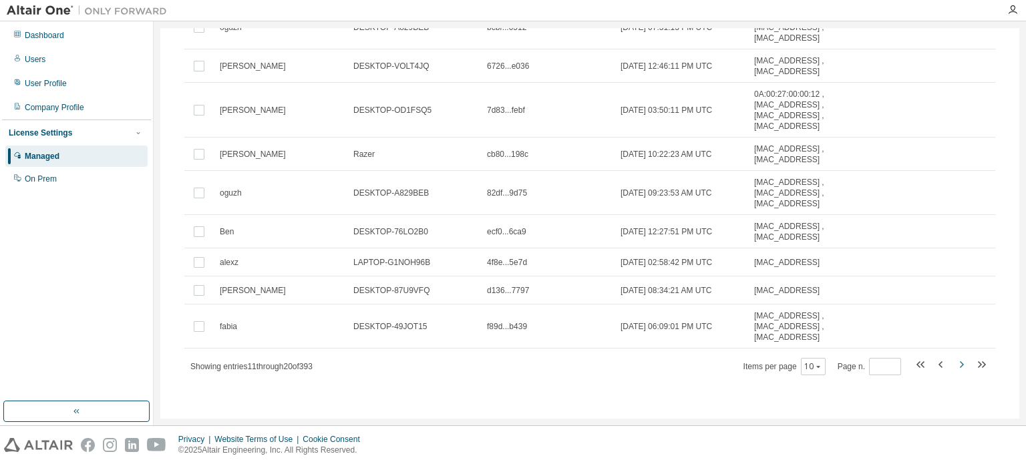
click at [954, 365] on icon "button" at bounding box center [962, 365] width 16 height 16
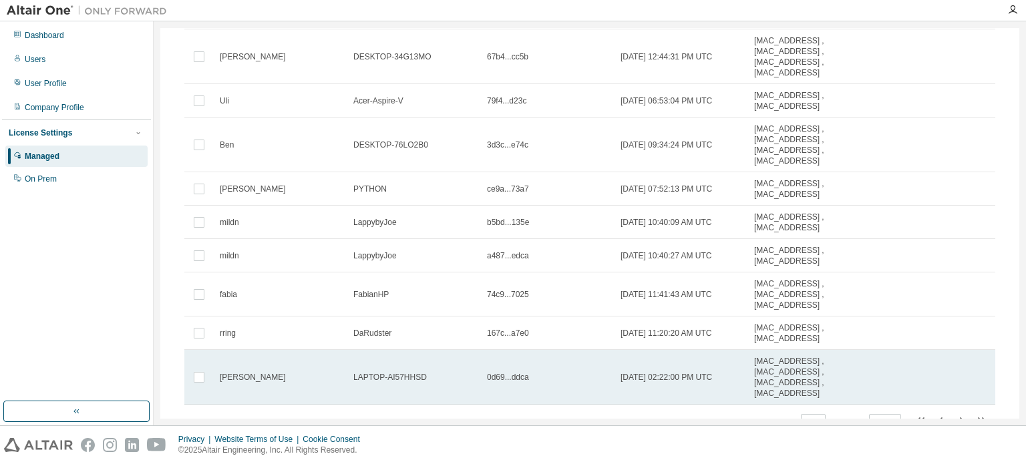
scroll to position [227, 0]
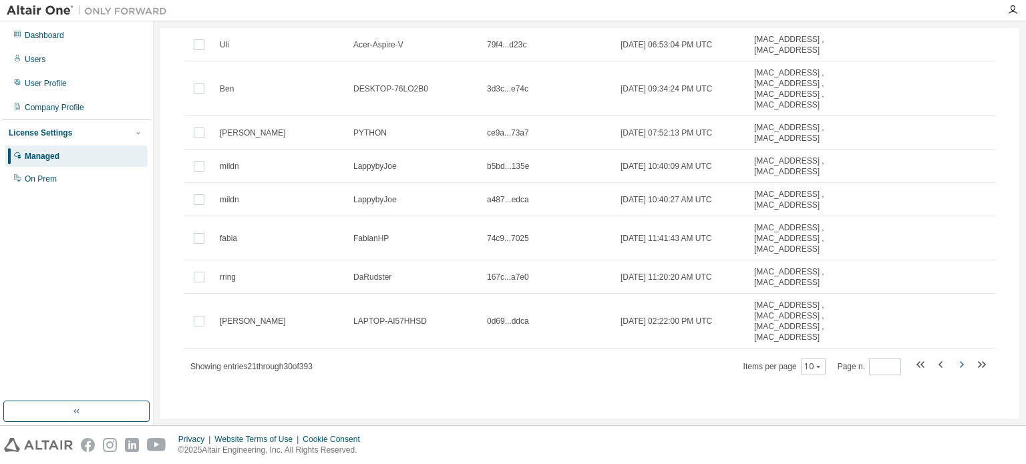
click at [954, 363] on icon "button" at bounding box center [962, 365] width 16 height 16
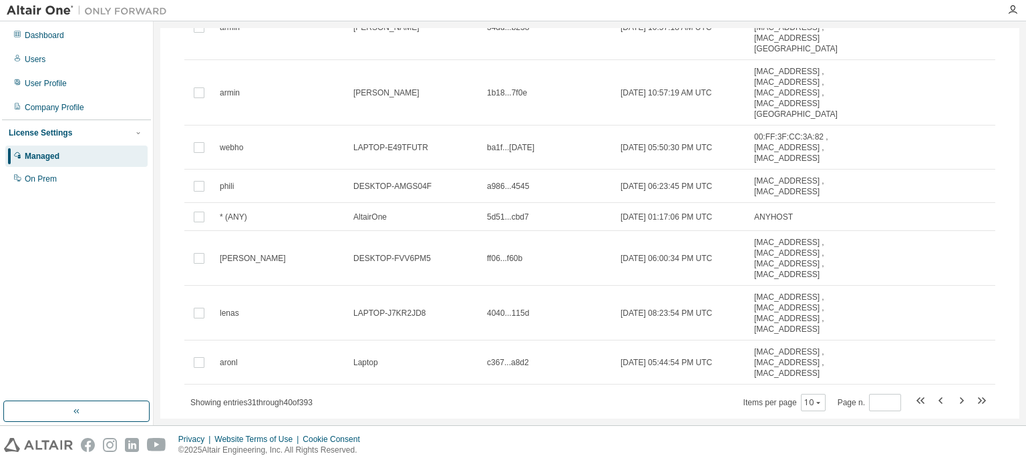
click at [956, 393] on icon "button" at bounding box center [962, 401] width 16 height 16
type input "*"
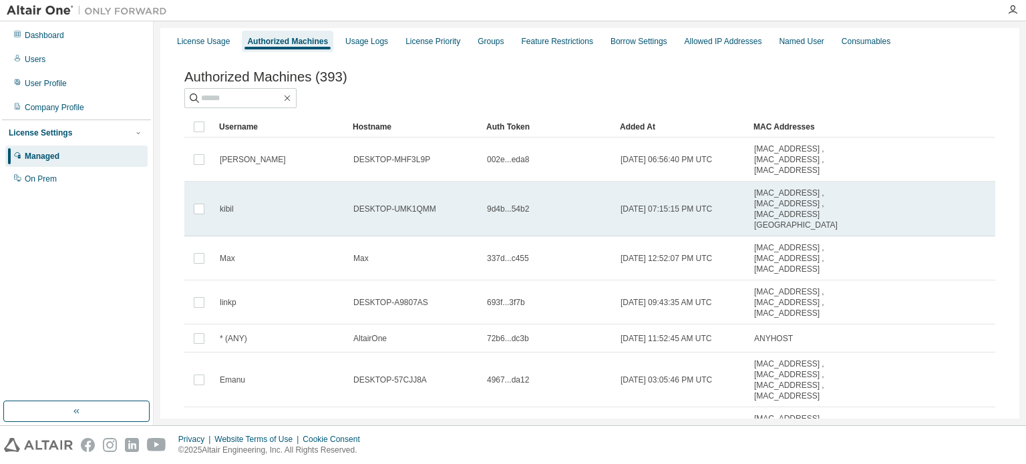
scroll to position [0, 0]
